Goal: Check status: Check status

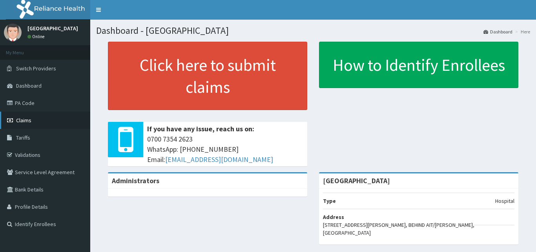
click at [27, 119] on span "Claims" at bounding box center [23, 120] width 15 height 7
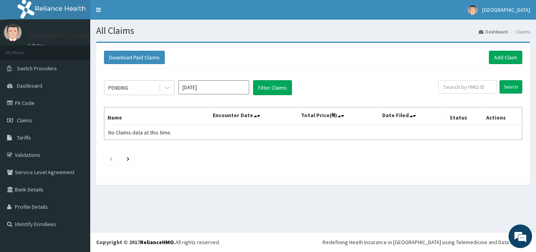
click at [215, 86] on input "Aug 2025" at bounding box center [214, 87] width 71 height 14
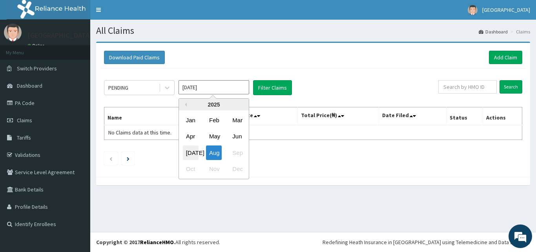
click at [186, 153] on div "Jul" at bounding box center [191, 152] width 16 height 15
type input "Jul 2025"
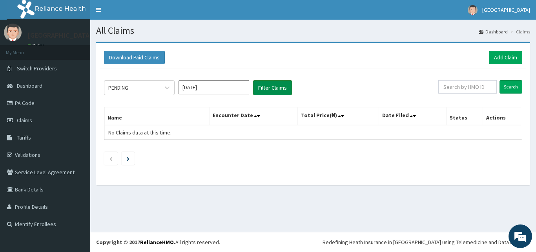
click at [276, 89] on button "Filter Claims" at bounding box center [272, 87] width 39 height 15
click at [272, 84] on button "Filter Claims" at bounding box center [272, 87] width 39 height 15
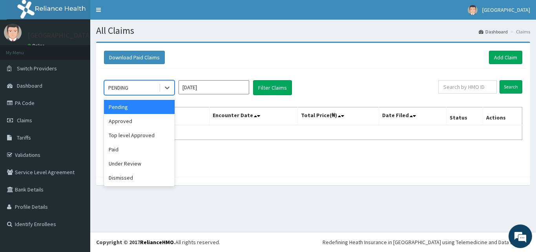
click at [135, 85] on div "PENDING" at bounding box center [131, 87] width 55 height 13
click at [123, 118] on div "Approved" at bounding box center [139, 121] width 71 height 14
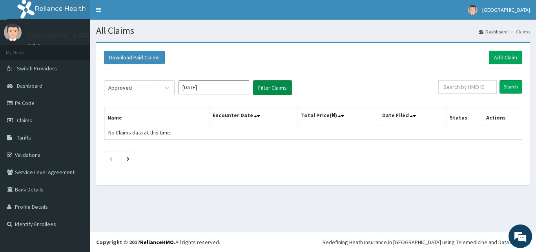
click at [274, 88] on button "Filter Claims" at bounding box center [272, 87] width 39 height 15
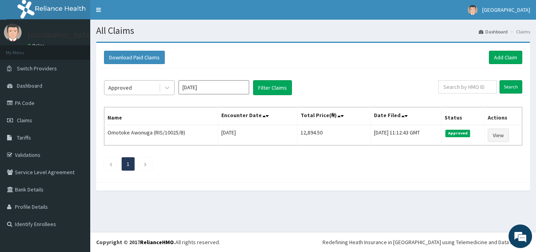
click at [152, 85] on div "Approved" at bounding box center [131, 87] width 55 height 13
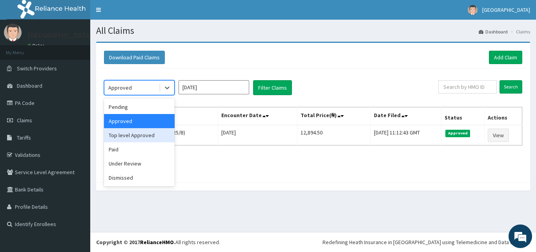
click at [125, 133] on div "Top level Approved" at bounding box center [139, 135] width 71 height 14
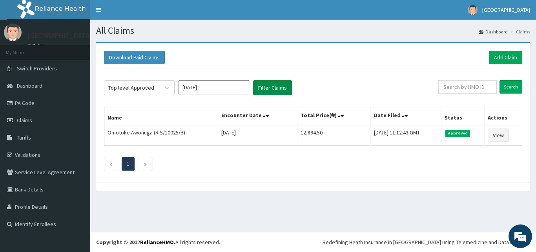
click at [274, 85] on button "Filter Claims" at bounding box center [272, 87] width 39 height 15
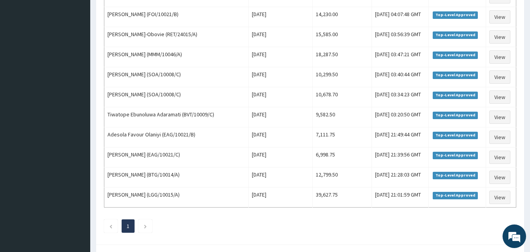
scroll to position [293, 0]
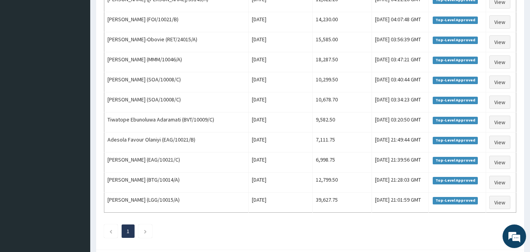
click at [460, 232] on ul "1" at bounding box center [310, 230] width 413 height 13
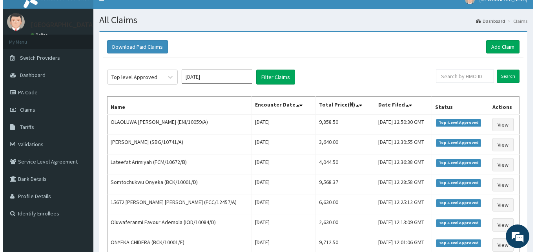
scroll to position [0, 0]
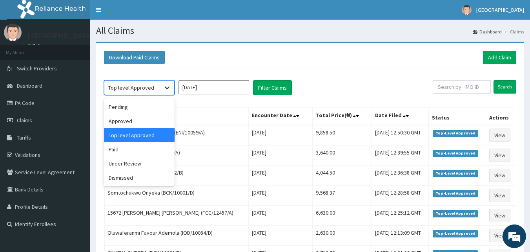
click at [166, 86] on icon at bounding box center [167, 88] width 8 height 8
click at [136, 161] on div "Under Review" at bounding box center [139, 163] width 71 height 14
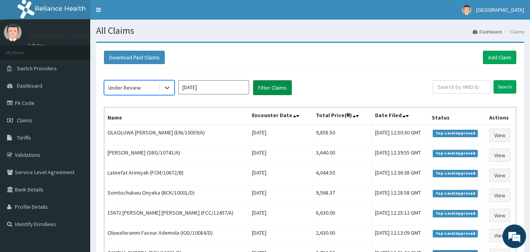
click at [269, 88] on button "Filter Claims" at bounding box center [272, 87] width 39 height 15
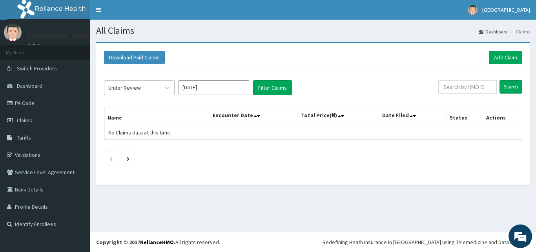
click at [149, 90] on div "Under Review" at bounding box center [131, 87] width 55 height 13
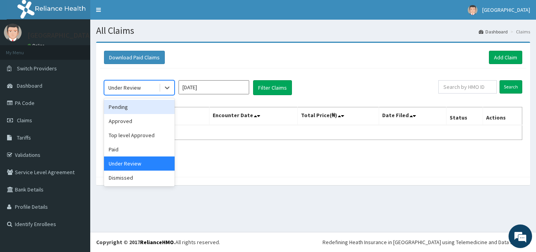
click at [138, 105] on div "Pending" at bounding box center [139, 107] width 71 height 14
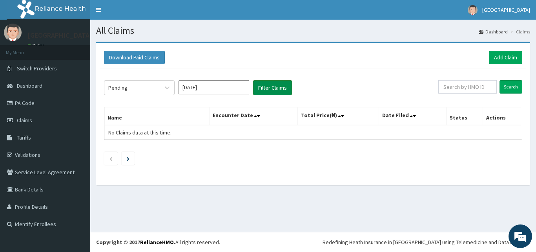
click at [267, 88] on button "Filter Claims" at bounding box center [272, 87] width 39 height 15
click at [270, 84] on button "Filter Claims" at bounding box center [272, 87] width 39 height 15
